Goal: Find specific page/section: Find specific page/section

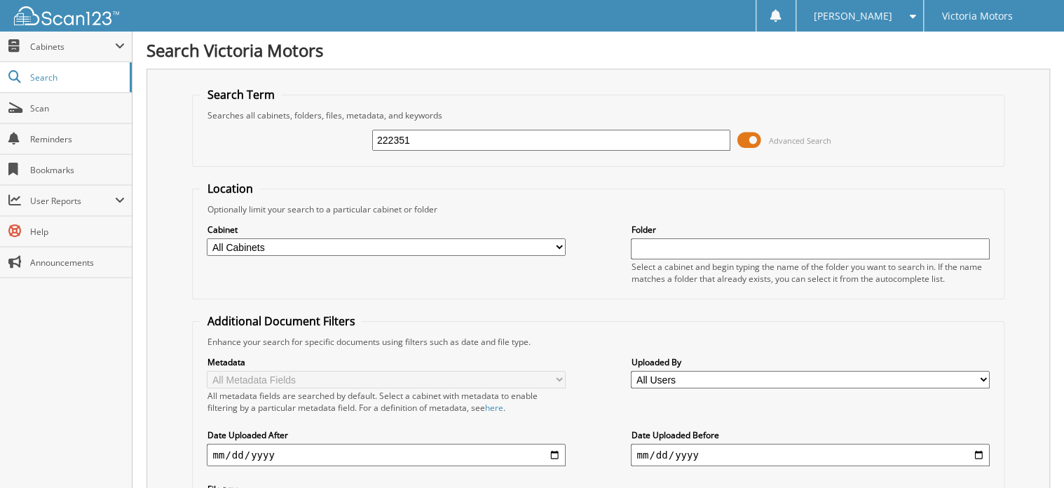
type input "222351"
drag, startPoint x: 413, startPoint y: 140, endPoint x: 353, endPoint y: 140, distance: 59.6
click at [353, 140] on div "222351 Advanced Search" at bounding box center [598, 140] width 796 height 38
click at [53, 121] on link "Scan" at bounding box center [66, 108] width 132 height 30
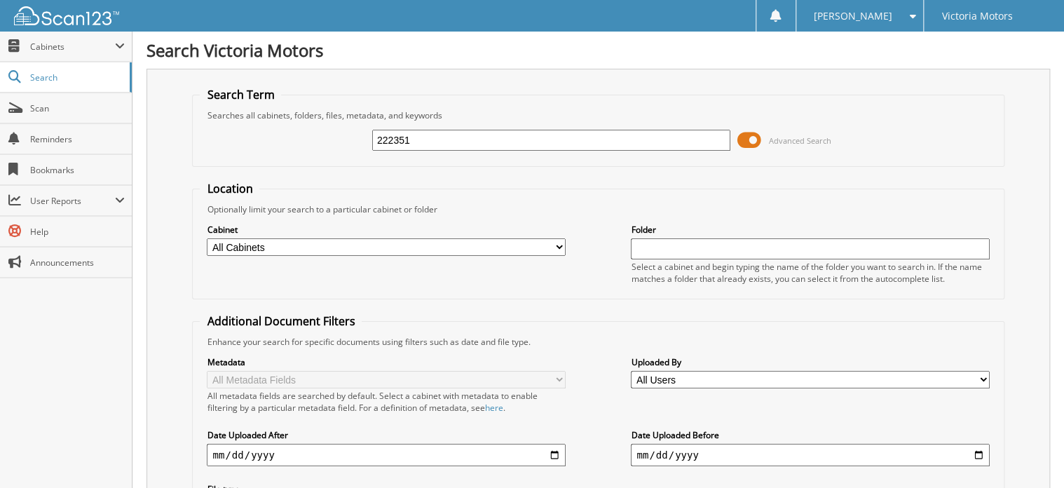
type input "222351"
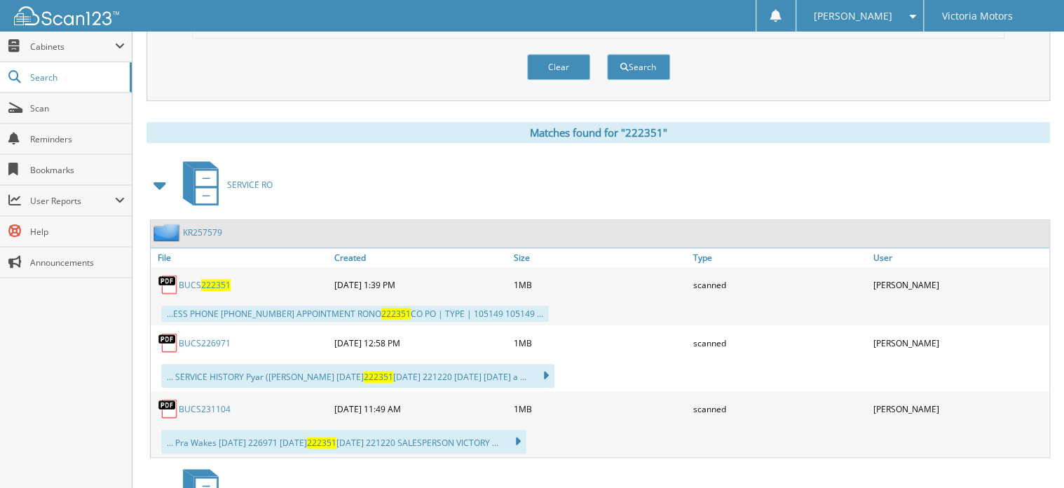
scroll to position [561, 0]
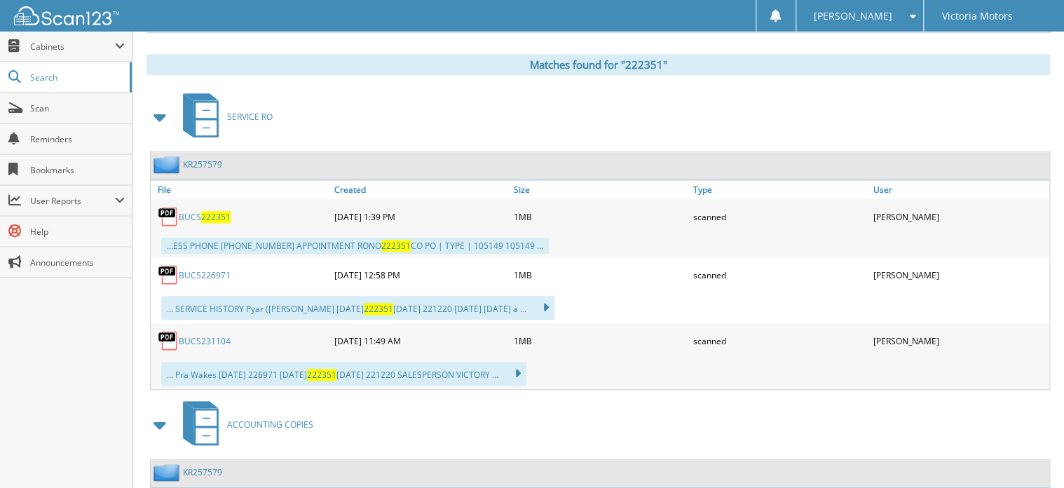
click at [191, 211] on link "BUCS 222351" at bounding box center [205, 217] width 52 height 12
